Goal: Task Accomplishment & Management: Manage account settings

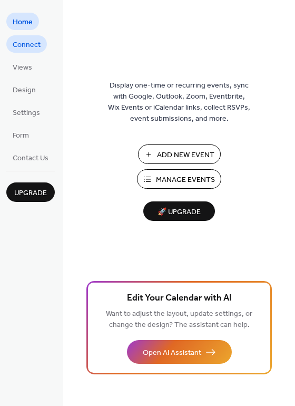
click at [29, 41] on span "Connect" at bounding box center [27, 44] width 28 height 11
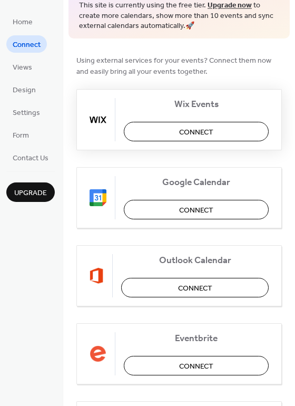
scroll to position [27, 0]
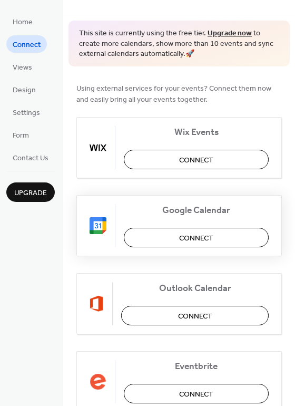
click at [190, 238] on span "Connect" at bounding box center [196, 237] width 34 height 11
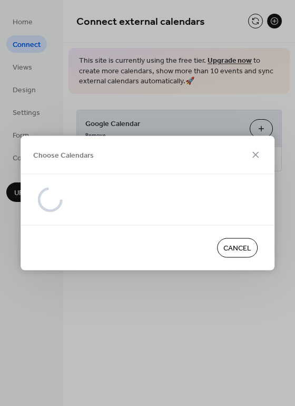
scroll to position [0, 0]
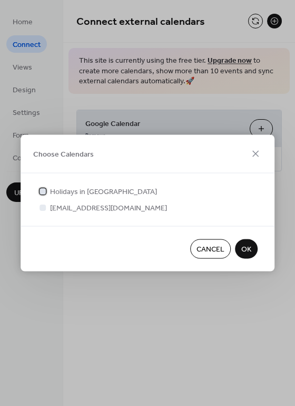
click at [43, 190] on div at bounding box center [42, 190] width 6 height 6
click at [45, 205] on div at bounding box center [42, 207] width 6 height 6
click at [46, 210] on div at bounding box center [42, 207] width 11 height 11
click at [44, 210] on div at bounding box center [42, 207] width 6 height 6
click at [44, 206] on div at bounding box center [42, 207] width 6 height 6
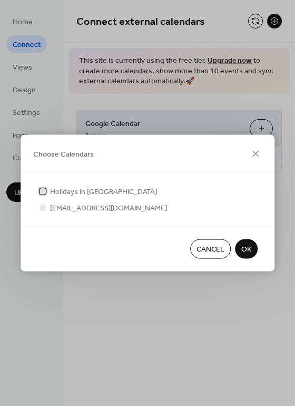
click at [44, 191] on icon at bounding box center [43, 191] width 4 height 4
click at [44, 205] on div at bounding box center [42, 207] width 6 height 6
click at [42, 192] on div at bounding box center [42, 190] width 6 height 6
click at [42, 191] on div at bounding box center [42, 190] width 6 height 6
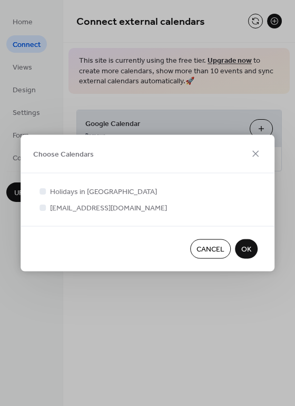
click at [238, 249] on button "OK" at bounding box center [246, 248] width 23 height 19
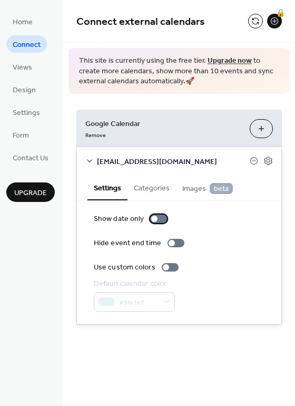
click at [160, 219] on div at bounding box center [158, 218] width 17 height 8
click at [173, 265] on div at bounding box center [170, 267] width 17 height 8
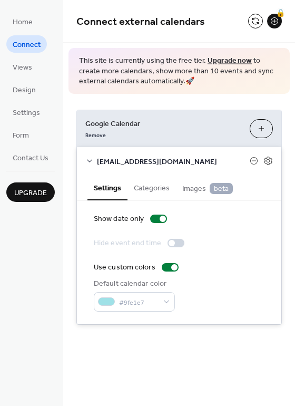
click at [140, 187] on button "Categories" at bounding box center [151, 187] width 48 height 24
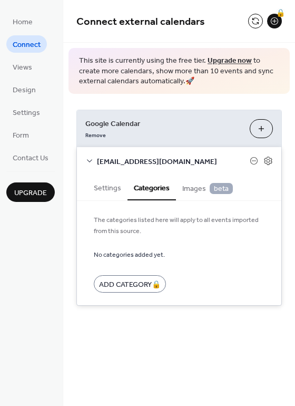
click at [194, 189] on span "Images beta" at bounding box center [207, 189] width 51 height 12
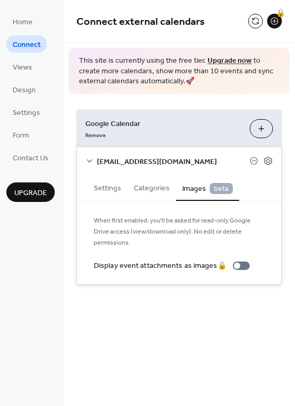
click at [91, 160] on icon at bounding box center [89, 160] width 8 height 8
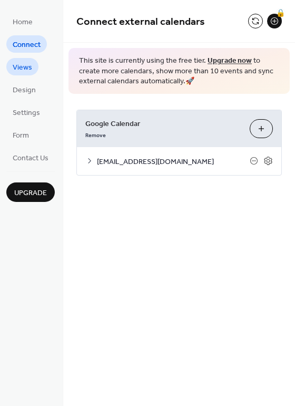
click at [33, 69] on link "Views" at bounding box center [22, 66] width 32 height 17
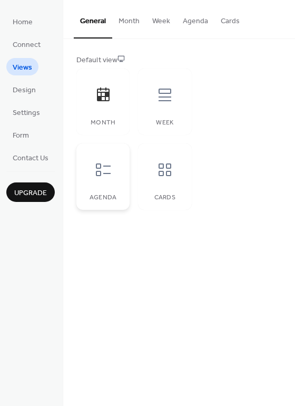
click at [92, 166] on div at bounding box center [103, 170] width 32 height 32
click at [91, 17] on button "General" at bounding box center [93, 19] width 38 height 38
click at [100, 179] on div at bounding box center [103, 170] width 32 height 32
click at [124, 25] on button "Month" at bounding box center [129, 18] width 34 height 37
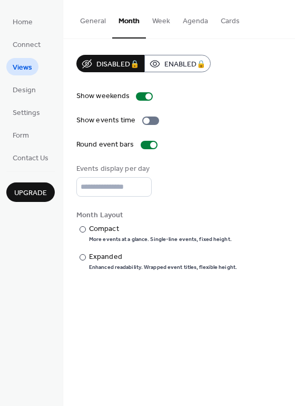
click at [165, 22] on button "Week" at bounding box center [161, 18] width 31 height 37
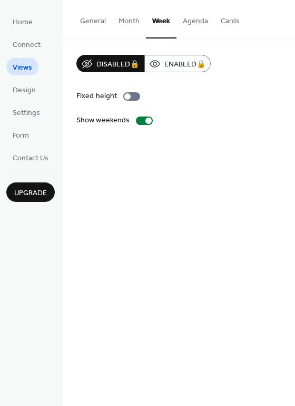
click at [186, 22] on button "Agenda" at bounding box center [195, 18] width 38 height 37
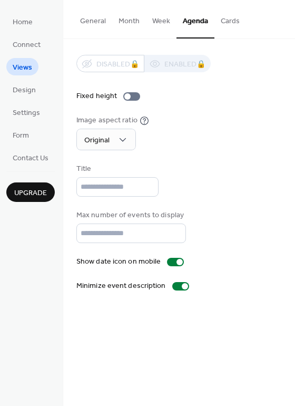
click at [226, 23] on button "Cards" at bounding box center [230, 18] width 32 height 37
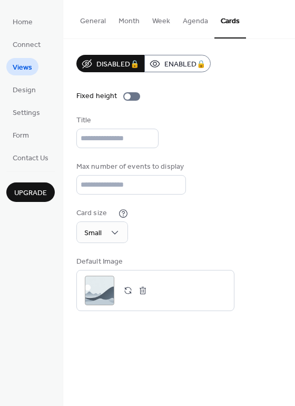
click at [97, 27] on button "General" at bounding box center [93, 18] width 38 height 37
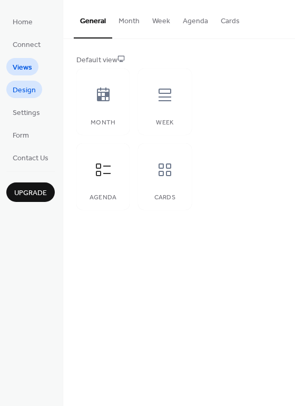
click at [35, 87] on link "Design" at bounding box center [24, 89] width 36 height 17
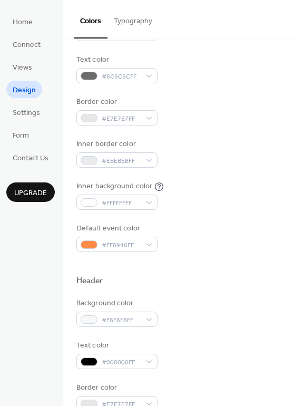
scroll to position [143, 0]
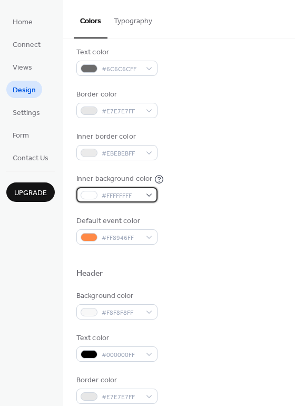
click at [88, 195] on div at bounding box center [89, 195] width 17 height 8
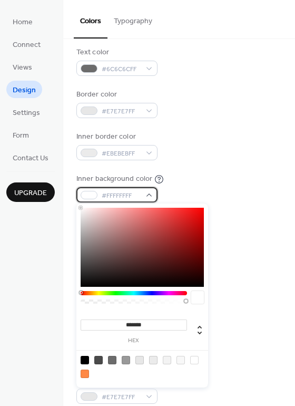
scroll to position [191, 0]
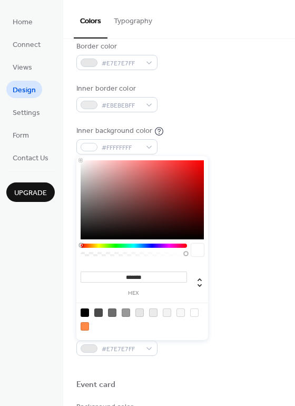
click at [146, 278] on input "*******" at bounding box center [134, 276] width 106 height 11
drag, startPoint x: 125, startPoint y: 274, endPoint x: 152, endPoint y: 274, distance: 26.9
click at [152, 274] on input "*******" at bounding box center [134, 276] width 106 height 11
type input "****"
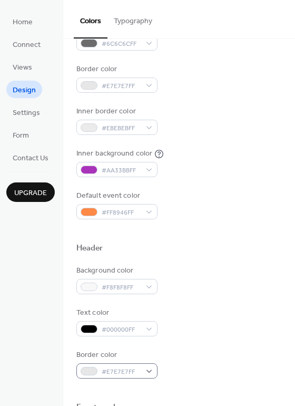
scroll to position [143, 0]
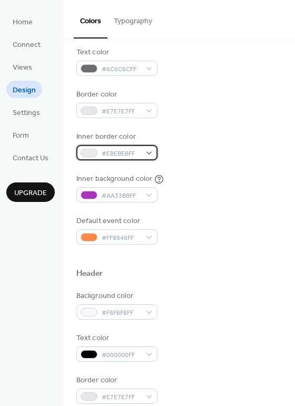
click at [118, 155] on span "#EBEBEBFF" at bounding box center [121, 153] width 39 height 11
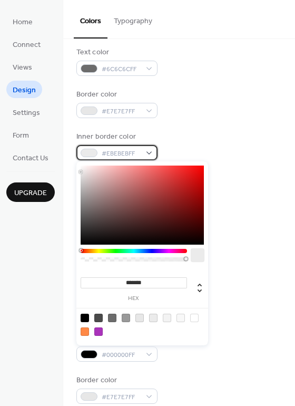
click at [121, 155] on span "#EBEBEBFF" at bounding box center [121, 153] width 39 height 11
click at [125, 150] on span "#EBEBEBFF" at bounding box center [121, 153] width 39 height 11
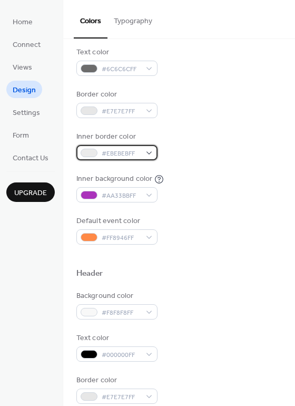
click at [125, 150] on span "#EBEBEBFF" at bounding box center [121, 153] width 39 height 11
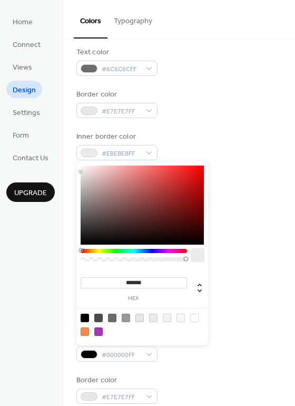
drag, startPoint x: 123, startPoint y: 284, endPoint x: 170, endPoint y: 283, distance: 46.3
click at [170, 283] on input "*******" at bounding box center [134, 282] width 106 height 11
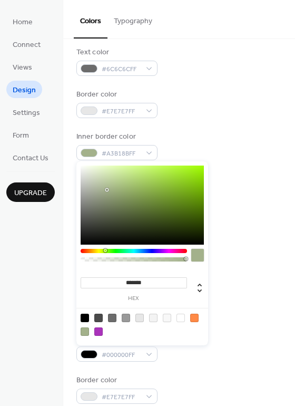
type input "*******"
click at [195, 256] on div at bounding box center [197, 255] width 13 height 13
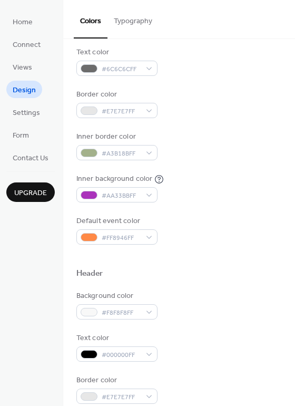
click at [249, 179] on div "Inner background color #AA33BBFF" at bounding box center [178, 187] width 205 height 29
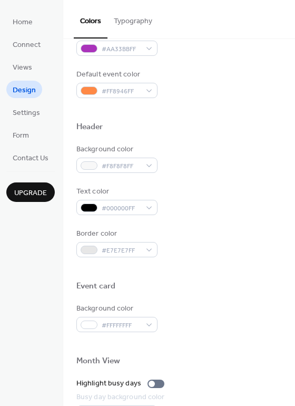
scroll to position [211, 0]
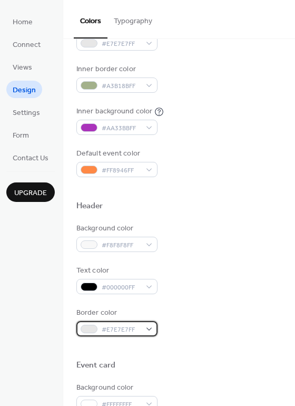
click at [136, 325] on span "#E7E7E7FF" at bounding box center [121, 329] width 39 height 11
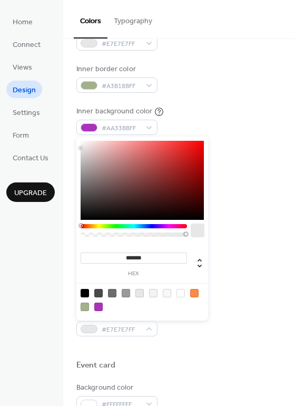
click at [84, 308] on div at bounding box center [85, 306] width 8 height 8
type input "*******"
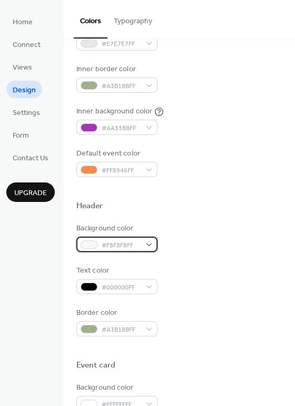
click at [113, 243] on span "#F8F8F8FF" at bounding box center [121, 245] width 39 height 11
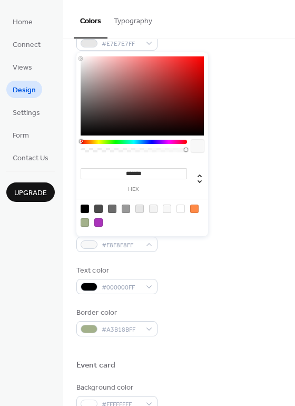
click at [88, 223] on div at bounding box center [85, 222] width 8 height 8
type input "*******"
